Goal: Find specific page/section: Find specific page/section

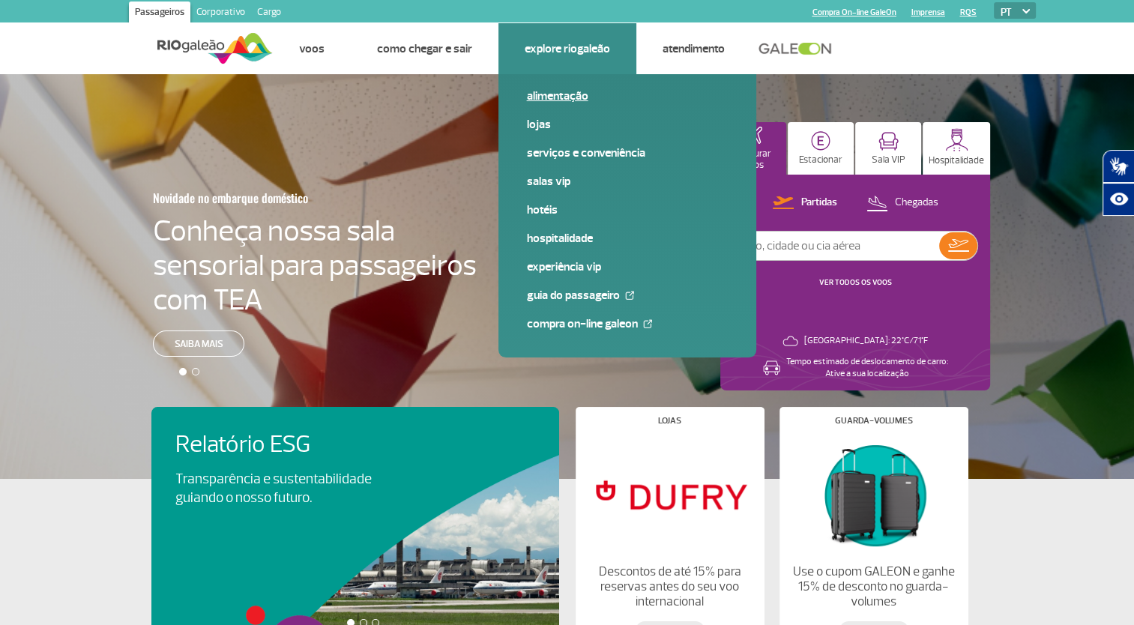
click at [563, 106] on span "Alimentação" at bounding box center [627, 102] width 201 height 28
click at [569, 97] on link "Alimentação" at bounding box center [627, 96] width 201 height 16
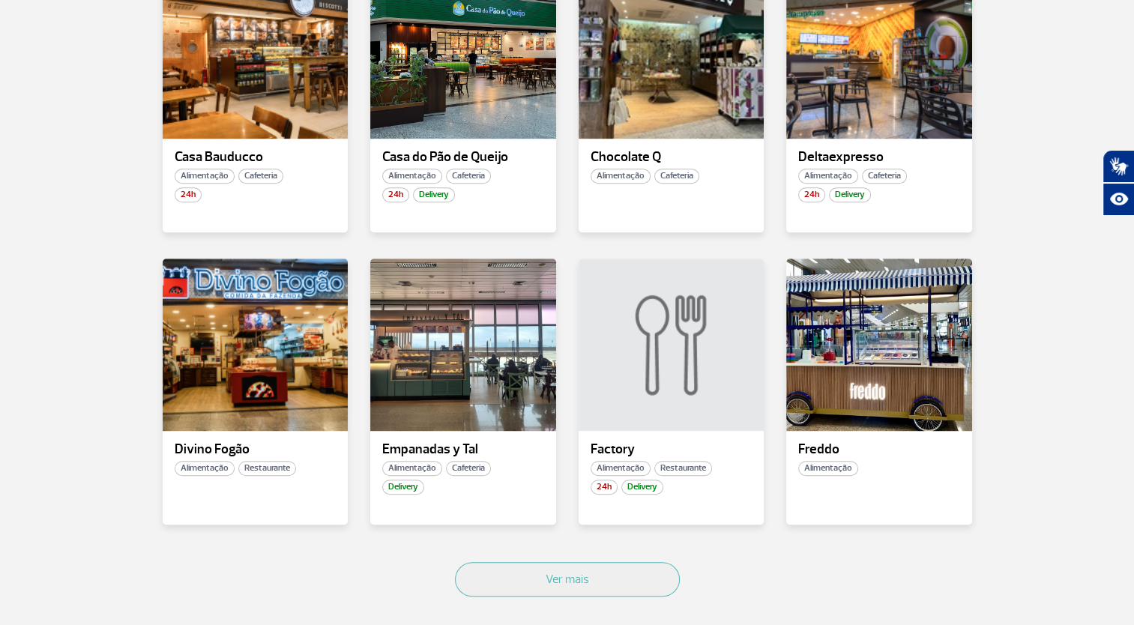
scroll to position [892, 0]
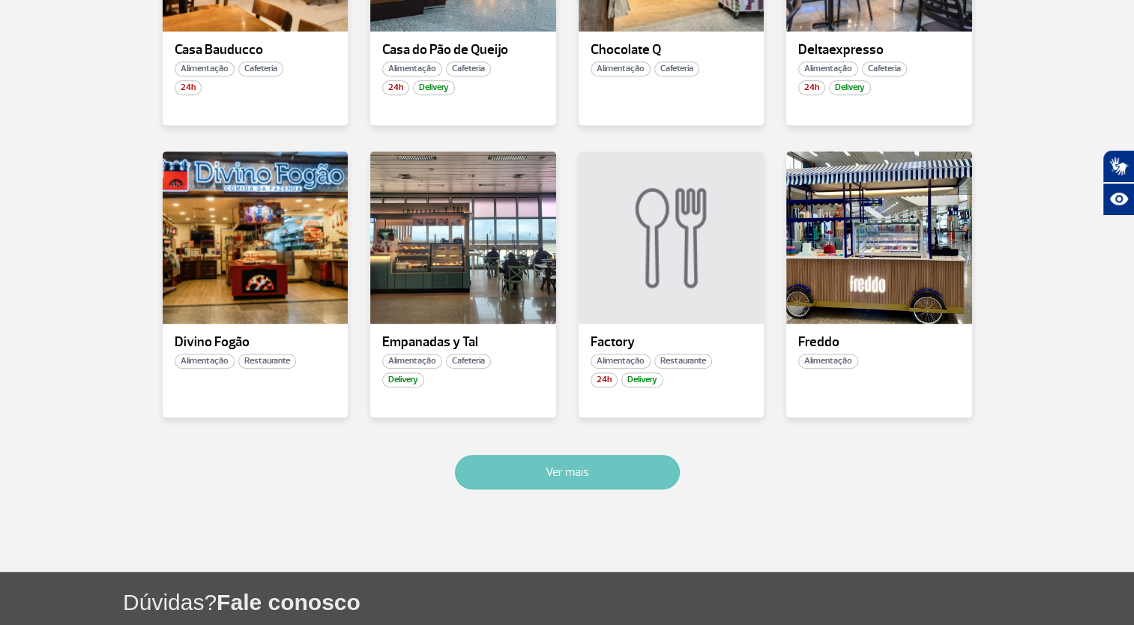
click at [467, 462] on button "Ver mais" at bounding box center [567, 472] width 225 height 34
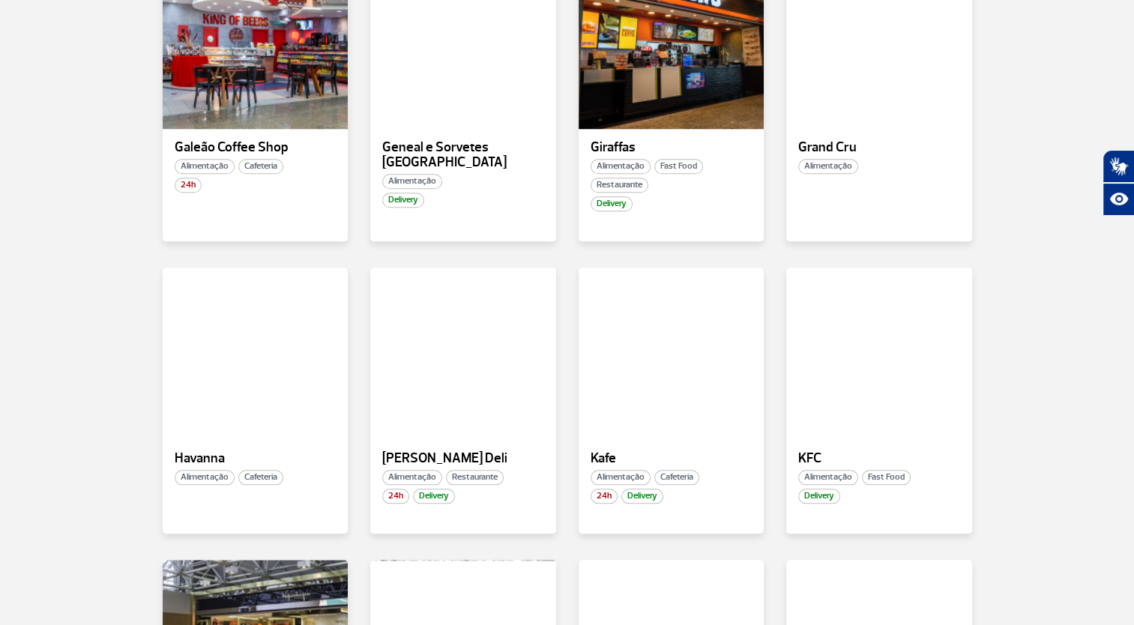
scroll to position [1772, 0]
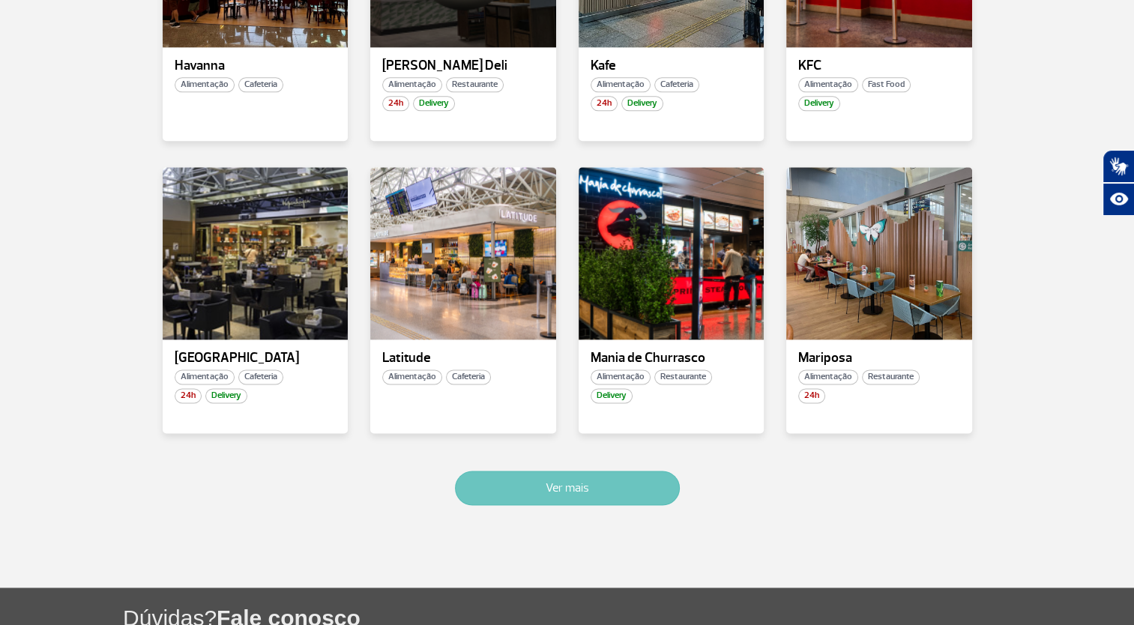
click at [548, 501] on button "Ver mais" at bounding box center [567, 488] width 225 height 34
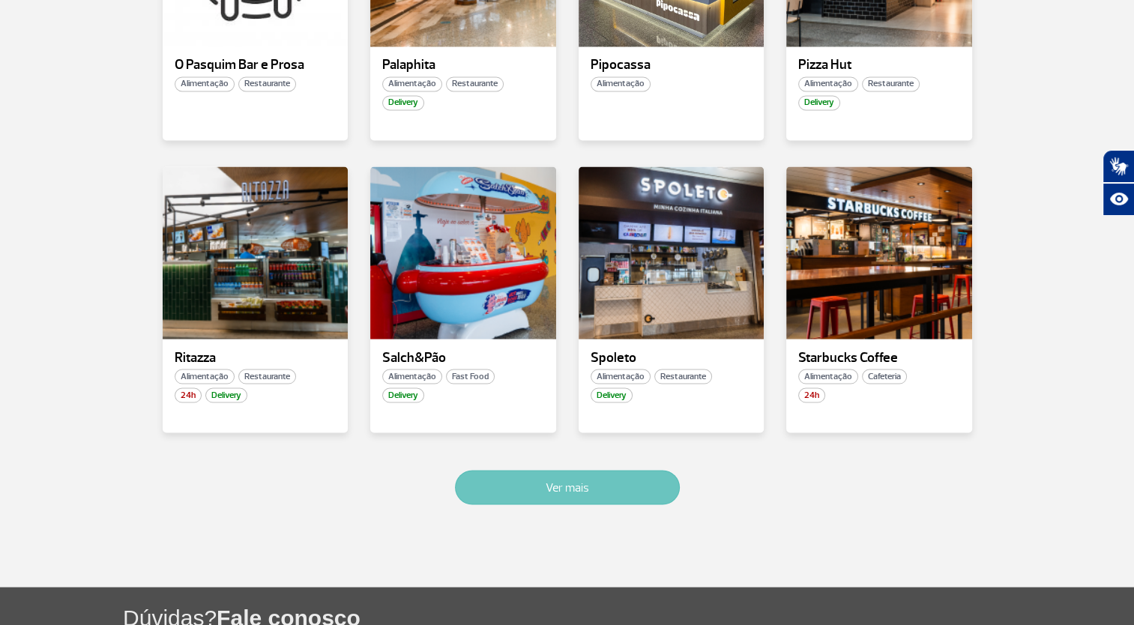
click at [542, 483] on button "Ver mais" at bounding box center [567, 487] width 225 height 34
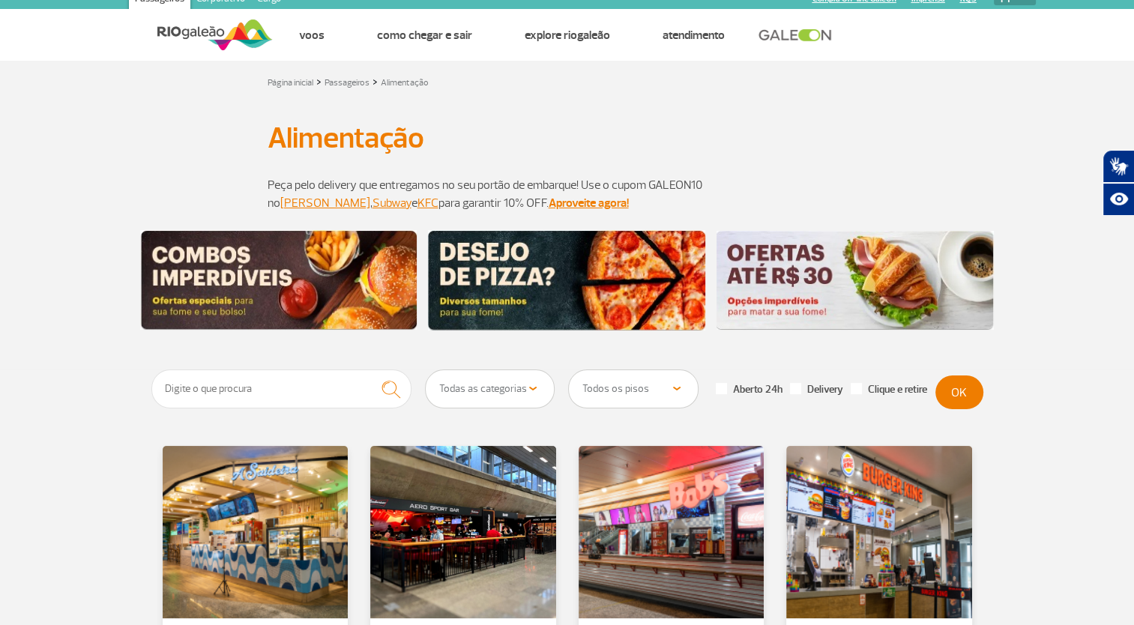
scroll to position [0, 0]
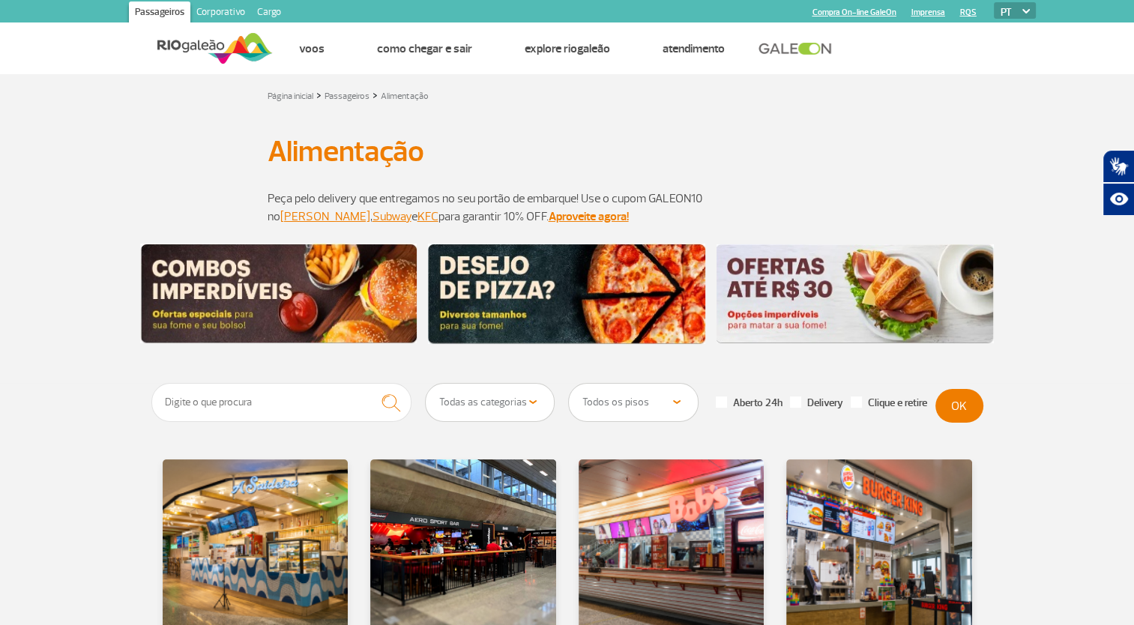
click at [16, 256] on div at bounding box center [567, 294] width 1134 height 100
